Goal: Navigation & Orientation: Find specific page/section

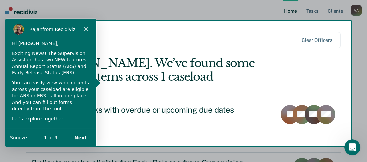
click at [86, 29] on polygon "Close" at bounding box center [86, 29] width 4 height 4
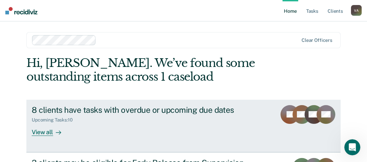
click at [46, 132] on div "View all" at bounding box center [50, 129] width 37 height 13
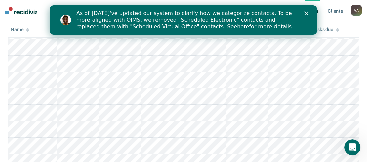
scroll to position [134, 0]
click at [305, 12] on polygon "Close" at bounding box center [306, 13] width 4 height 4
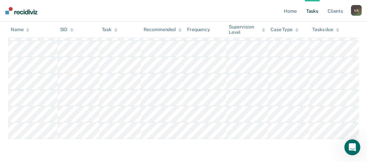
scroll to position [205, 0]
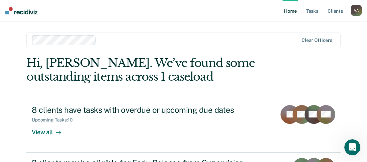
drag, startPoint x: 20, startPoint y: 2, endPoint x: 162, endPoint y: 28, distance: 144.9
click at [162, 28] on main "Clear officers Hi, [PERSON_NAME]. We’ve found some outstanding items across 1 c…" at bounding box center [183, 144] width 330 height 246
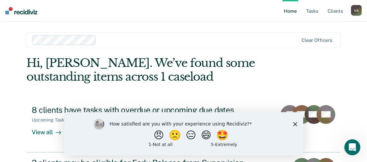
click at [296, 125] on polygon "Close survey" at bounding box center [295, 124] width 4 height 4
